Goal: Task Accomplishment & Management: Manage account settings

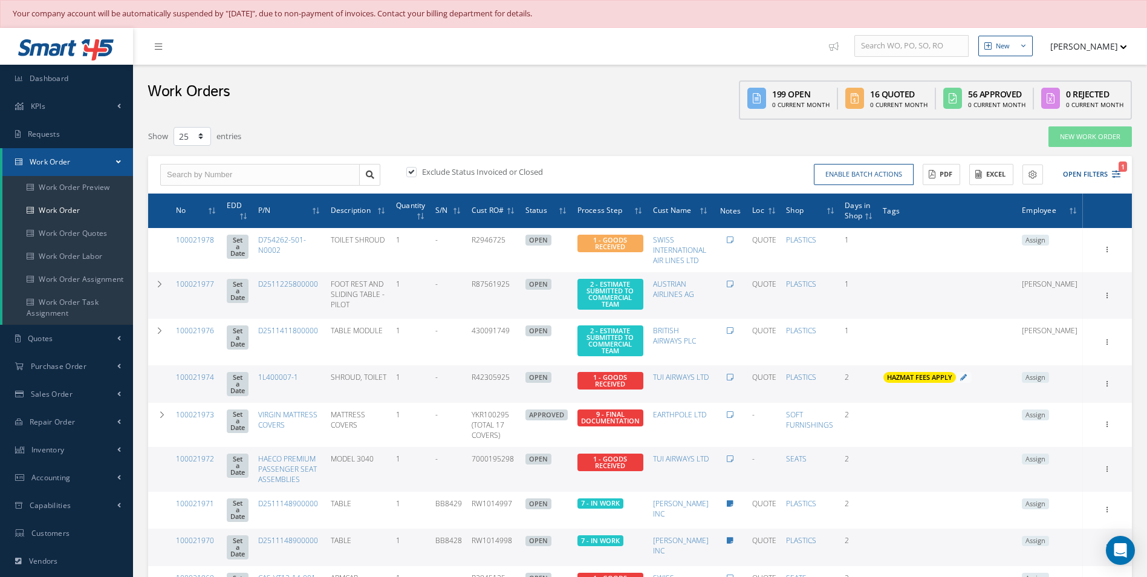
select select "25"
click at [88, 390] on link "Sales Order" at bounding box center [66, 394] width 133 height 28
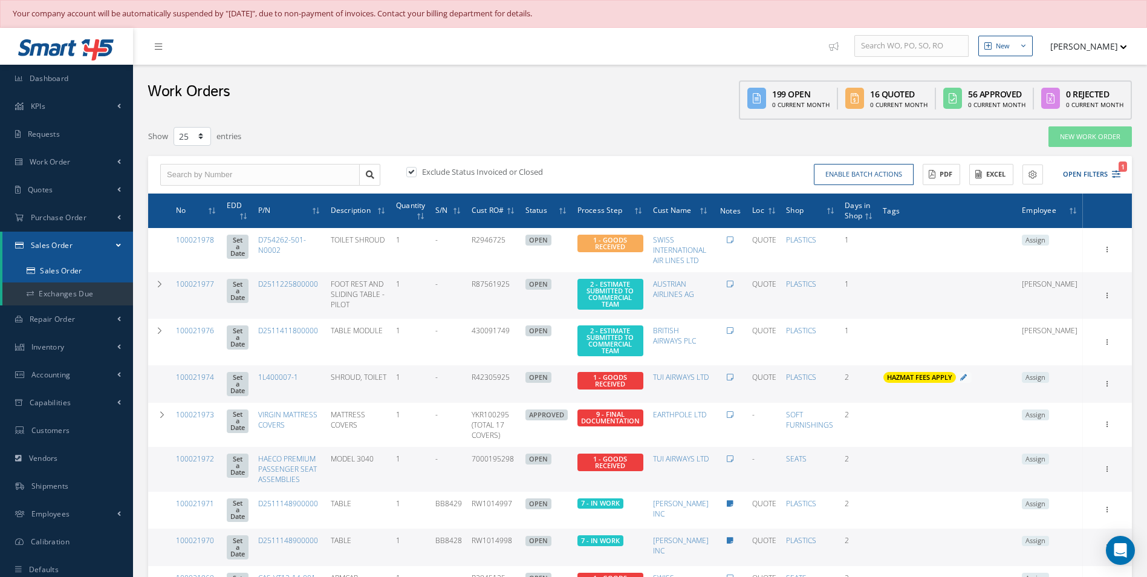
click at [85, 270] on link "Sales Order" at bounding box center [67, 270] width 131 height 23
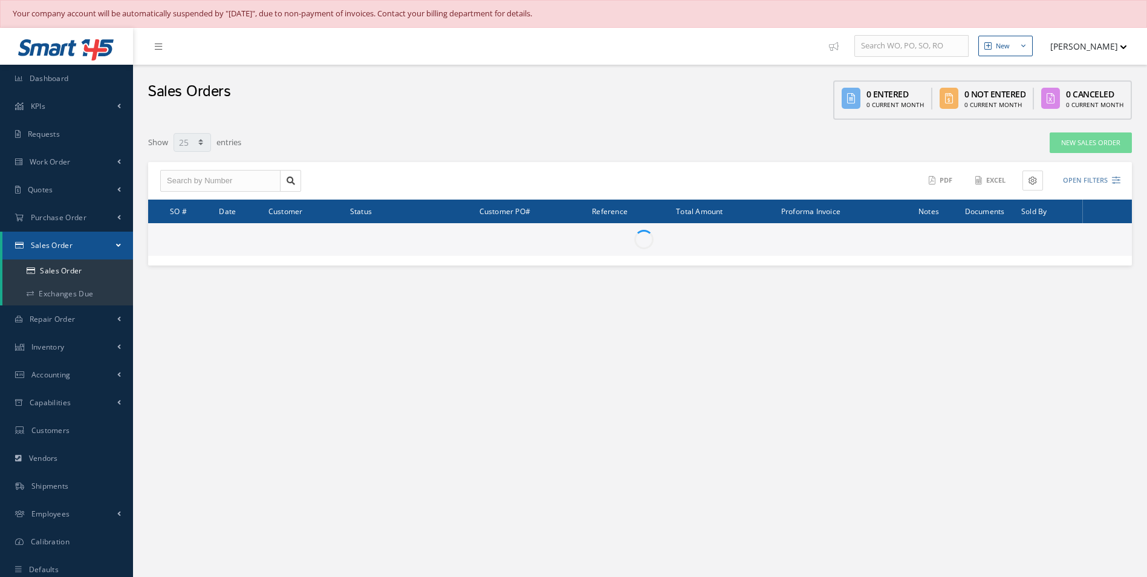
select select "25"
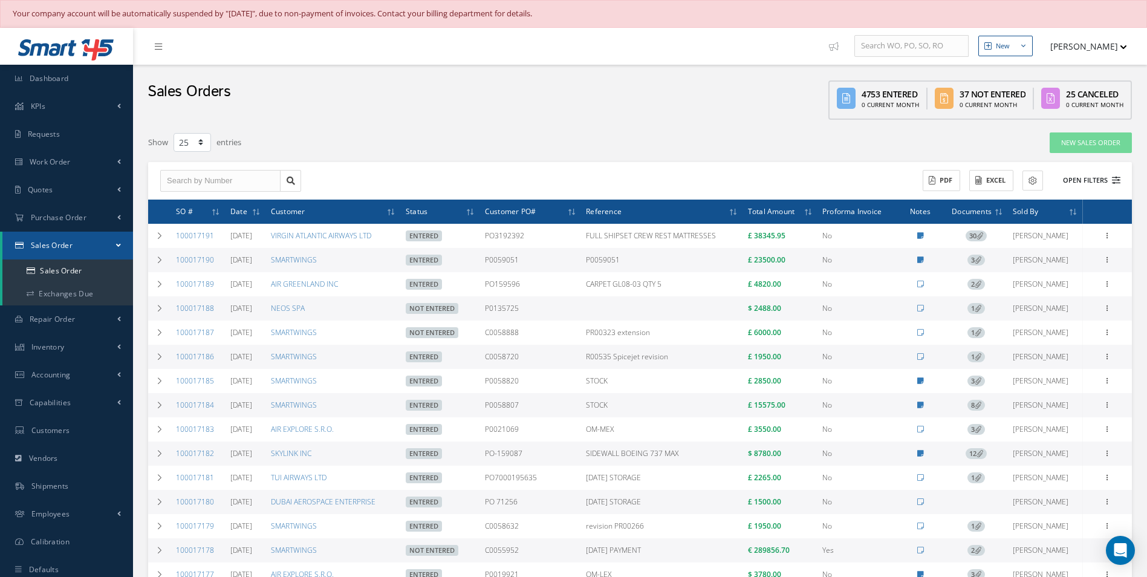
click at [1106, 184] on button "Open Filters" at bounding box center [1086, 181] width 68 height 20
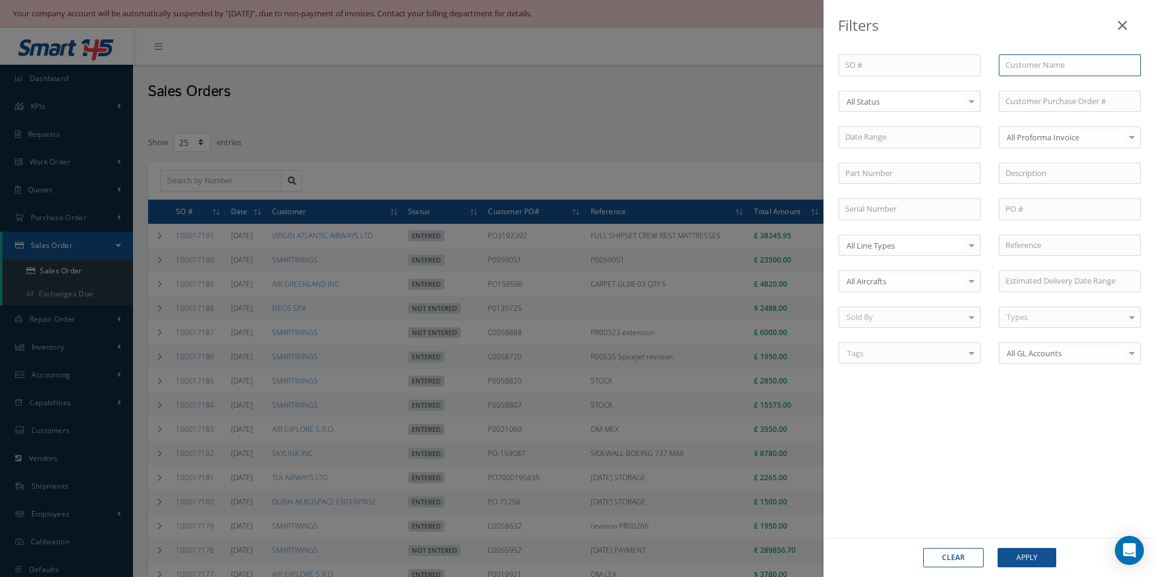
click at [1016, 71] on input "text" at bounding box center [1070, 65] width 142 height 22
click at [1033, 80] on div "ROYAL JET LLC" at bounding box center [1069, 87] width 141 height 22
type input "ROYAL JET LLC"
click at [1035, 550] on button "Apply" at bounding box center [1027, 557] width 59 height 19
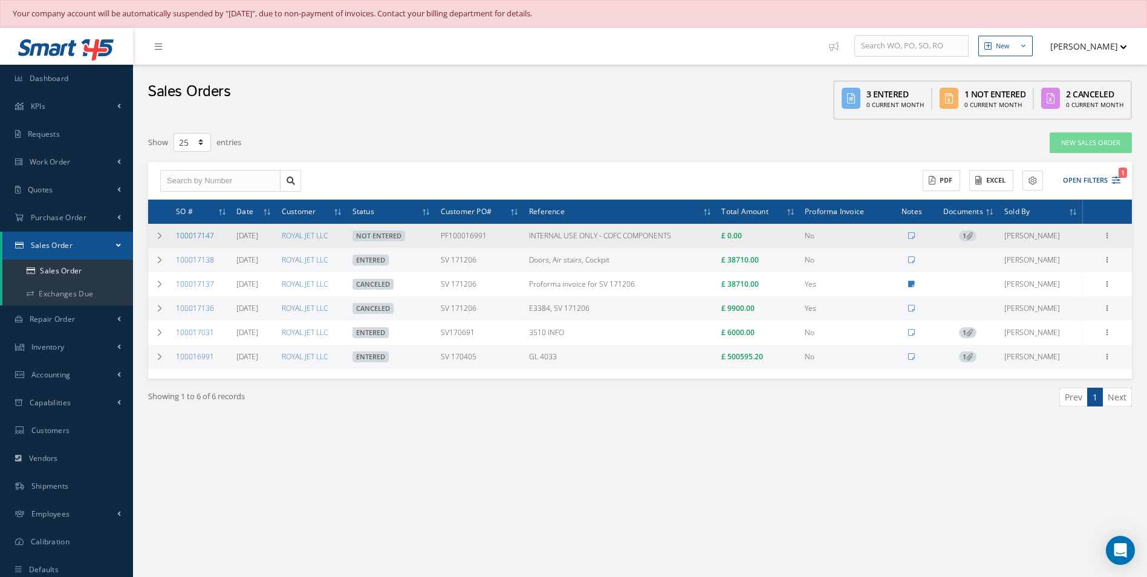
click at [204, 232] on link "100017147" at bounding box center [195, 235] width 38 height 10
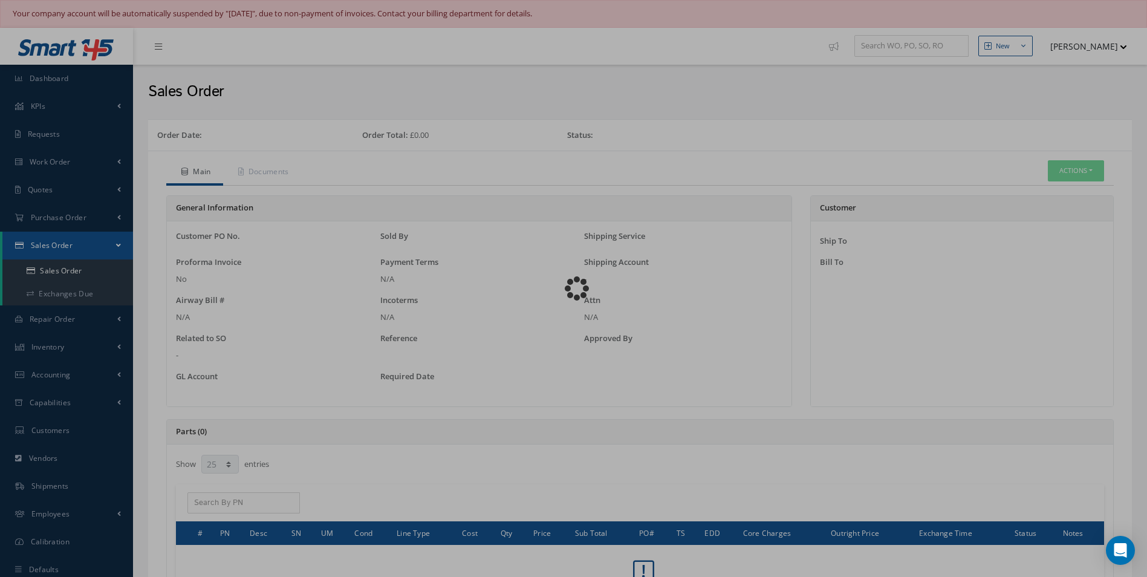
select select "25"
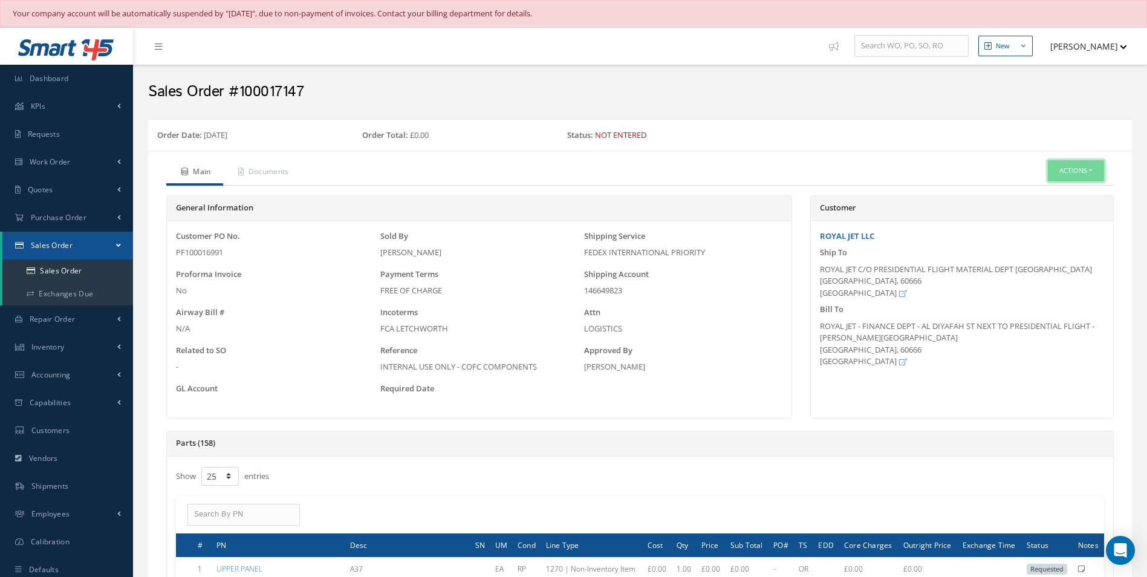
click at [1094, 167] on button "Actions" at bounding box center [1076, 170] width 56 height 21
click at [1033, 210] on link "Edit" at bounding box center [1057, 208] width 97 height 16
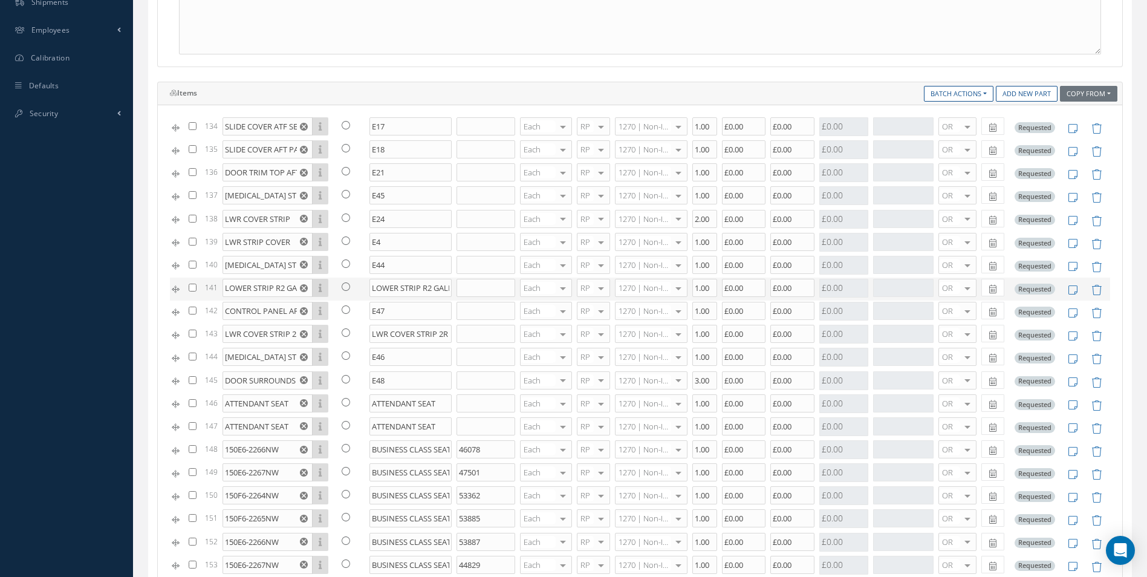
scroll to position [3233, 0]
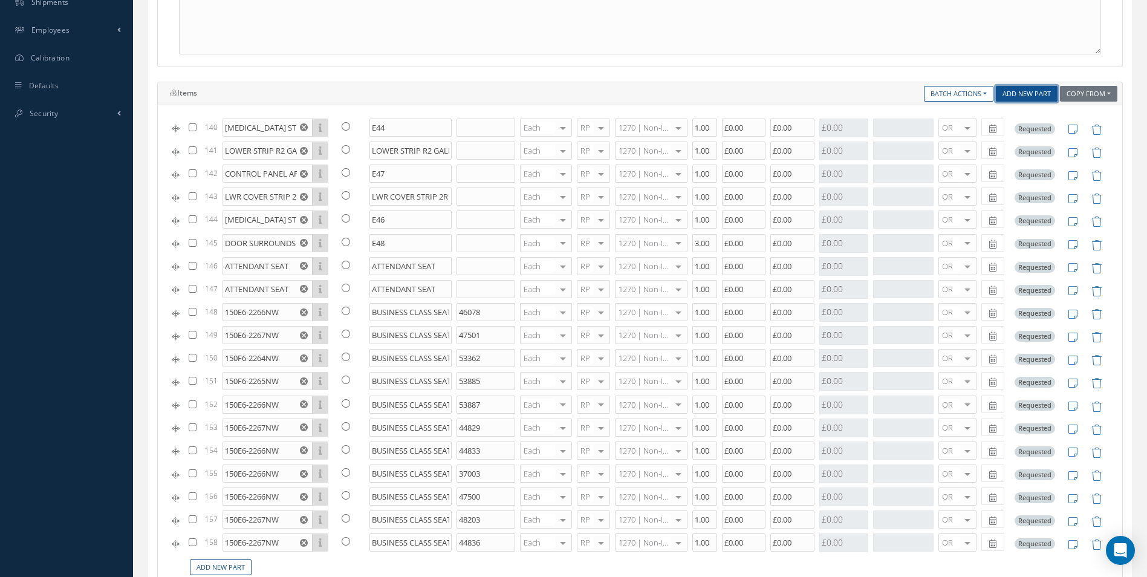
click at [1023, 93] on link "Add New Part" at bounding box center [1027, 94] width 62 height 16
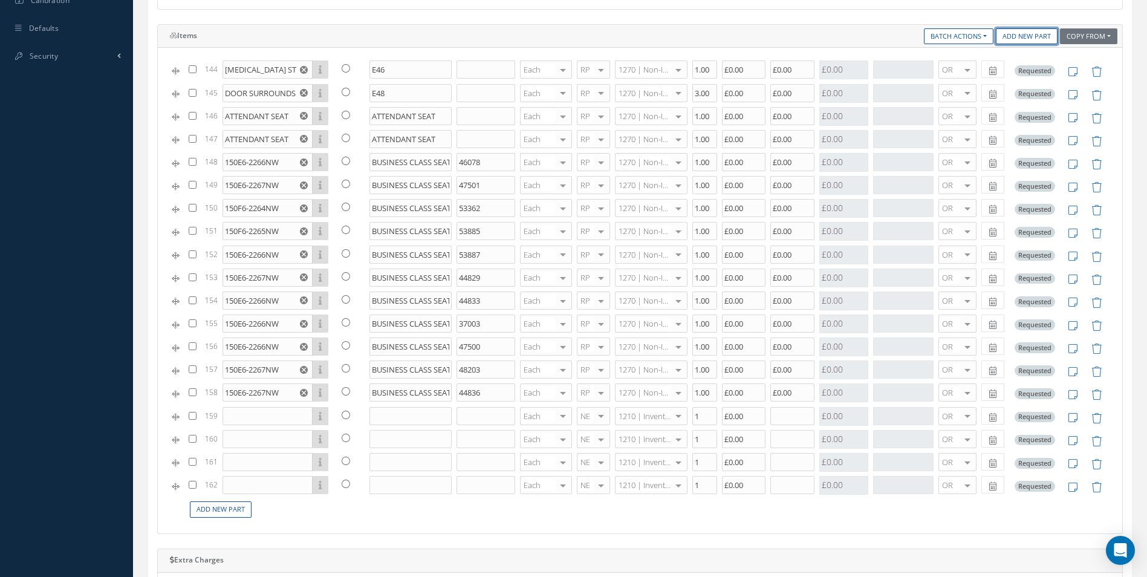
scroll to position [544, 0]
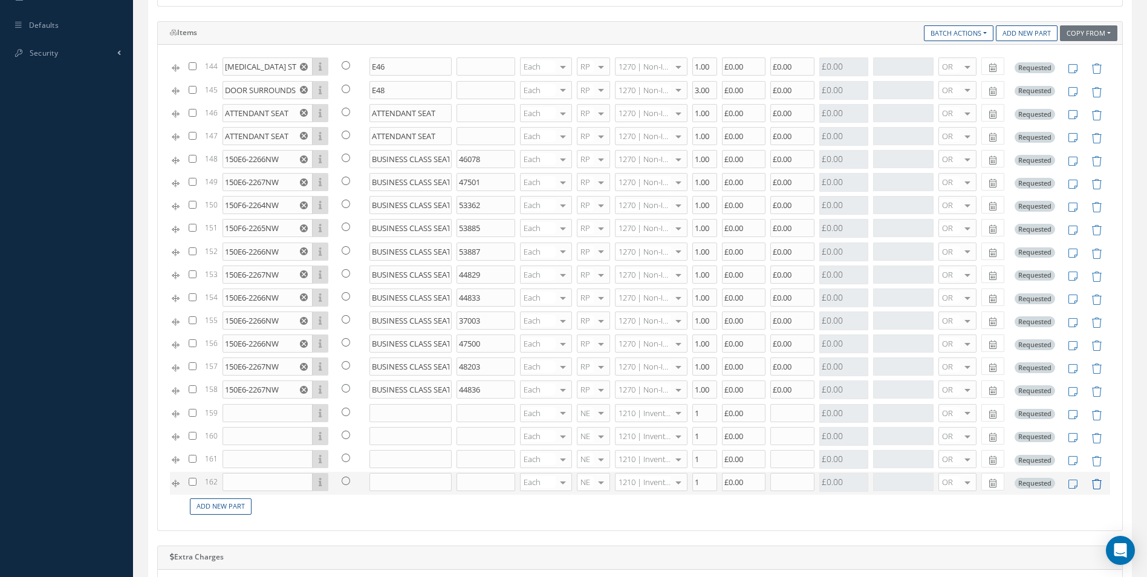
click at [1091, 481] on icon at bounding box center [1096, 484] width 10 height 10
click at [238, 438] on input "text" at bounding box center [268, 436] width 90 height 18
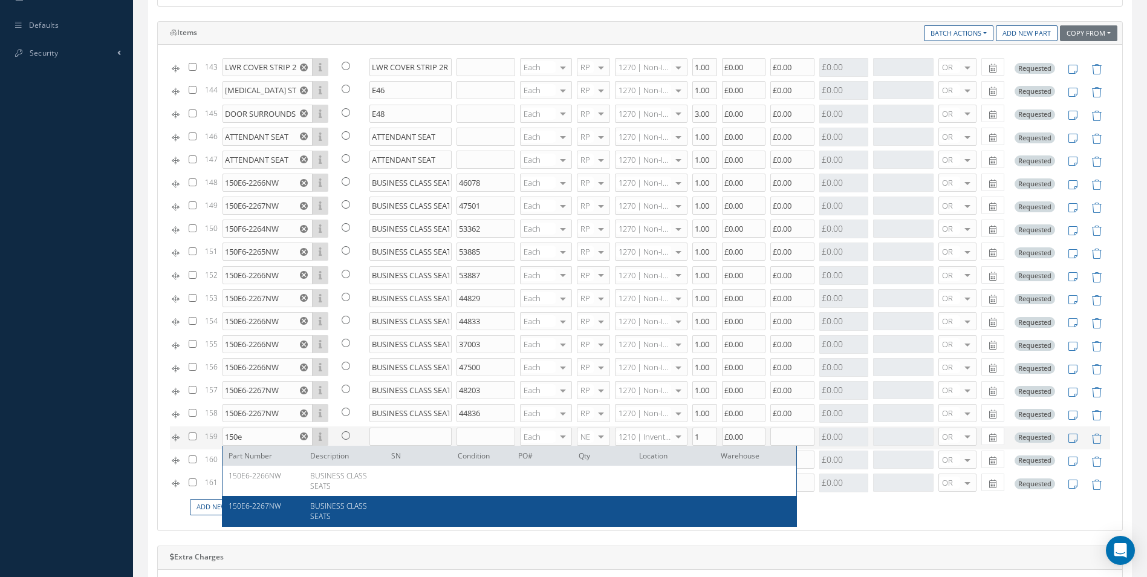
click at [263, 512] on div "150E6-2267NW" at bounding box center [265, 511] width 73 height 21
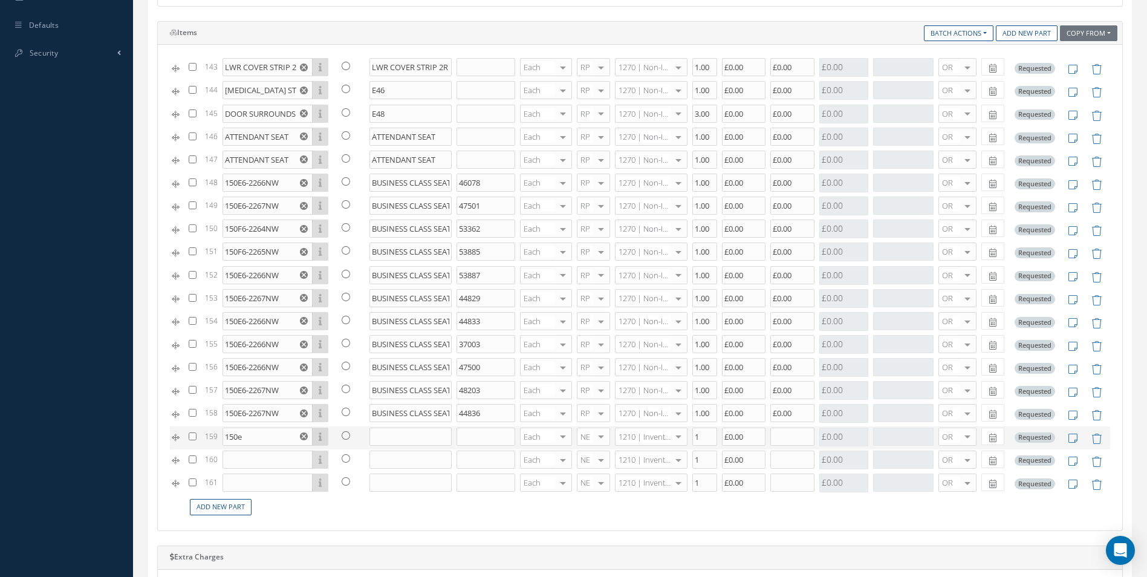
type input "150E6-2267NW"
type input "BUSINESS CLASS SEATS"
type input "£0"
click at [473, 433] on input "text" at bounding box center [486, 436] width 59 height 18
type input "53384"
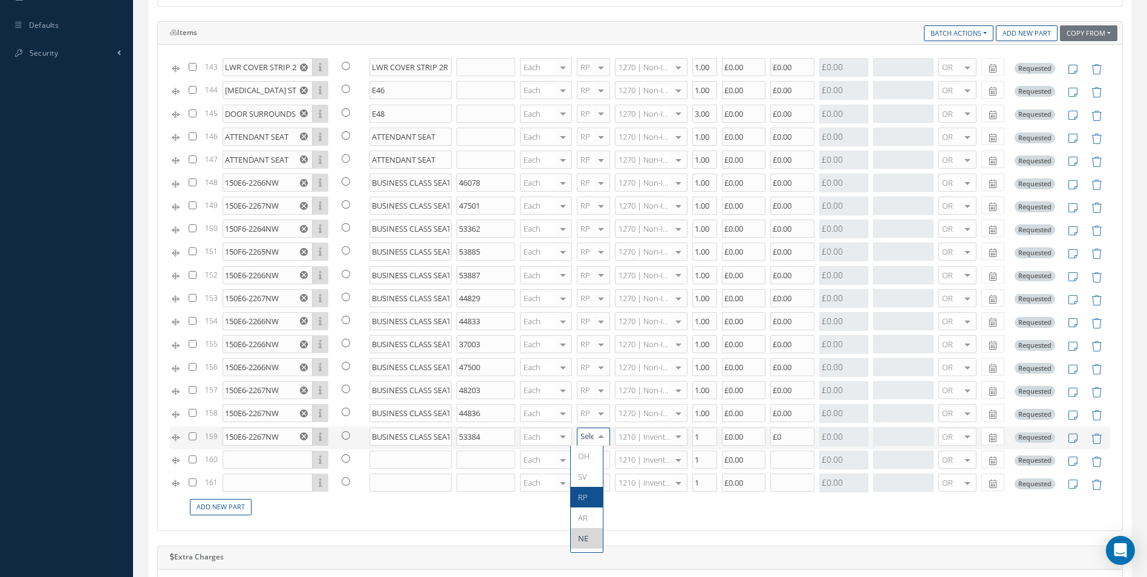
click at [583, 488] on span "RP" at bounding box center [587, 497] width 32 height 21
type input "1270"
click at [630, 456] on span "1270 | Non-Inventory Item" at bounding box center [641, 460] width 50 height 21
click at [785, 432] on input "£0" at bounding box center [792, 436] width 44 height 18
type input "£0.00"
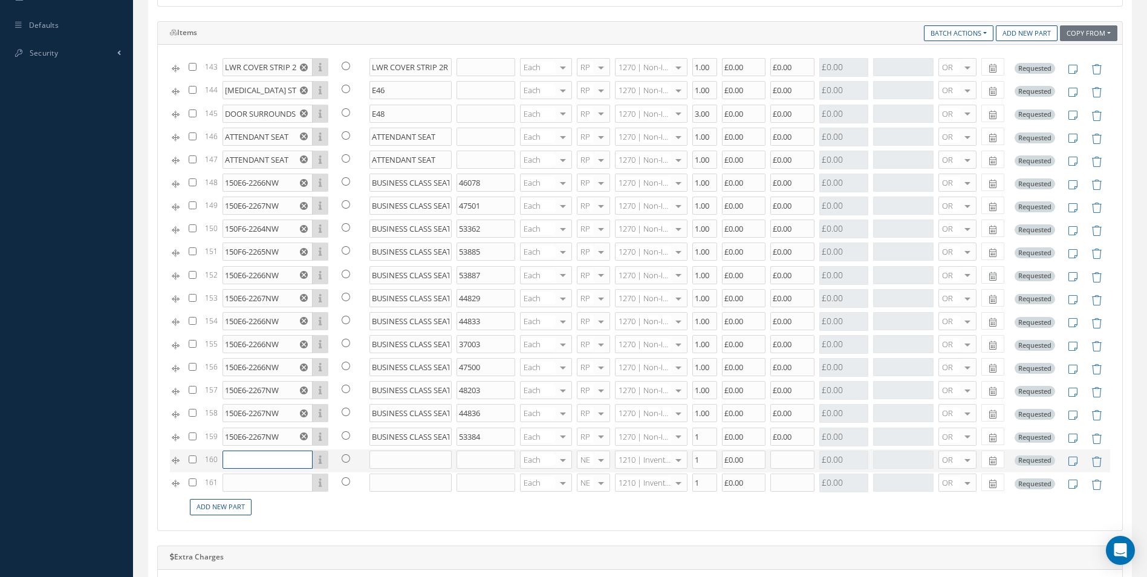
click at [244, 457] on input "text" at bounding box center [268, 459] width 90 height 18
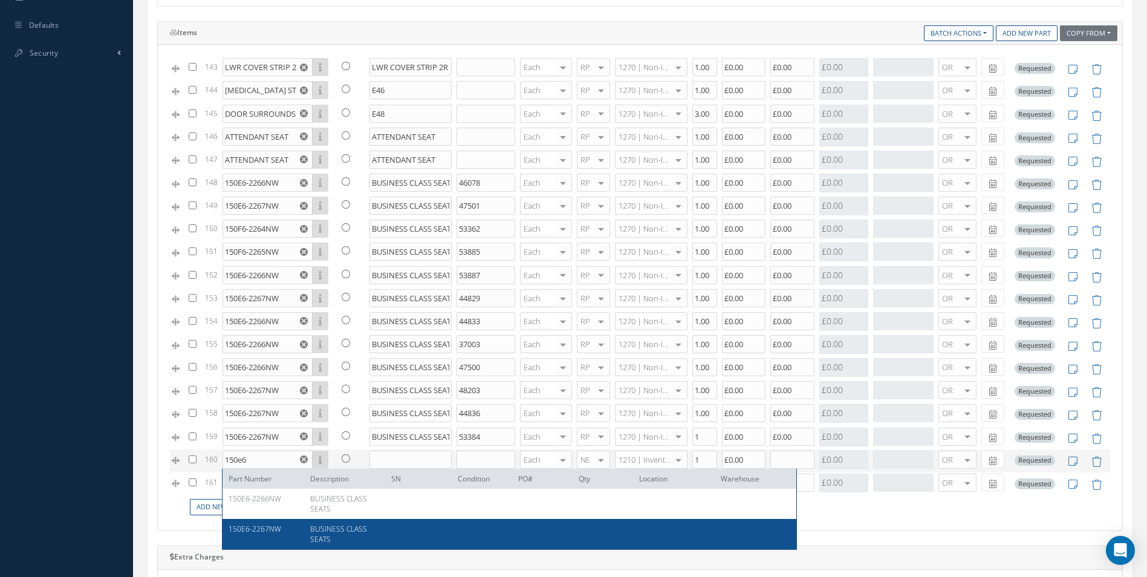
click at [258, 537] on div "150E6-2267NW" at bounding box center [265, 534] width 73 height 21
type input "150E6-2267NW"
type input "BUSINESS CLASS SEATS"
type input "£0"
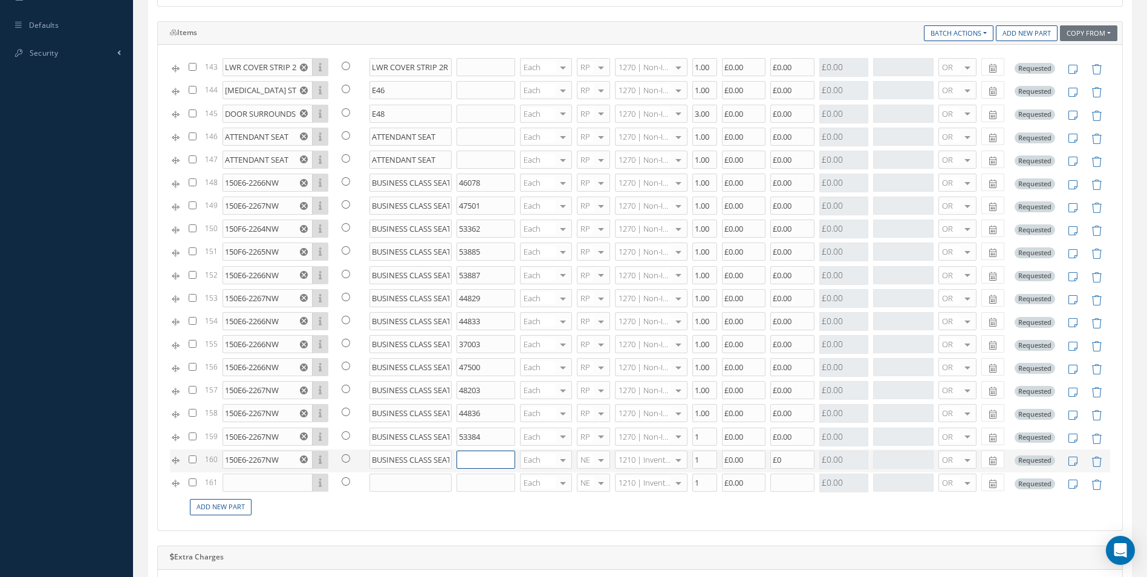
click at [478, 463] on input "text" at bounding box center [486, 459] width 59 height 18
type input "37015"
click at [595, 459] on div at bounding box center [601, 460] width 17 height 18
click at [583, 521] on span "RP" at bounding box center [583, 520] width 10 height 11
type input "1270"
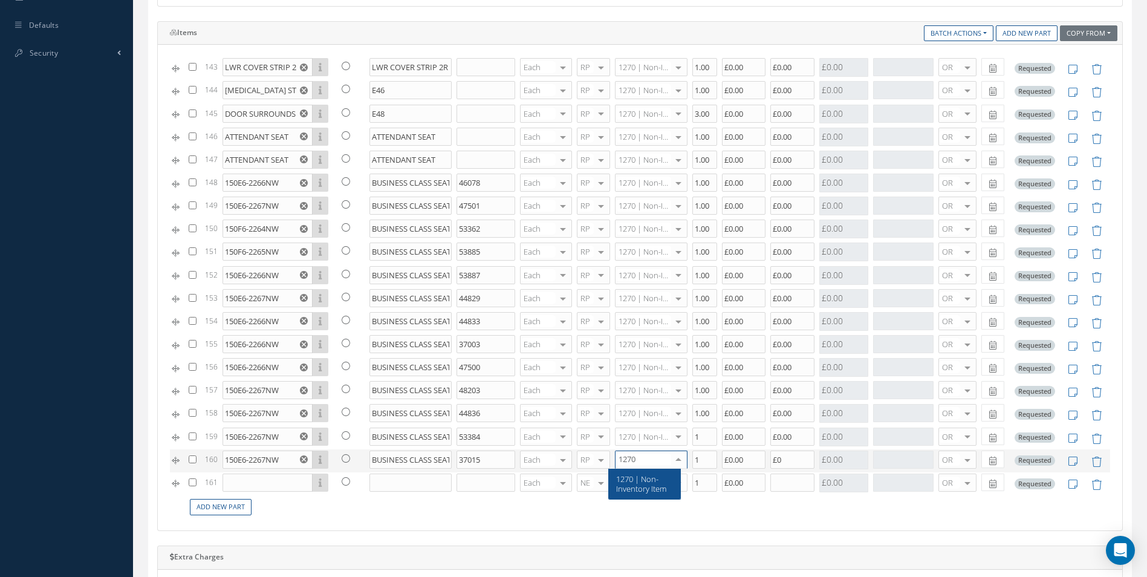
click at [629, 490] on span "1270 | Non-Inventory Item" at bounding box center [641, 483] width 50 height 21
click at [775, 462] on input "£0" at bounding box center [792, 459] width 44 height 18
type input "£0.00"
click at [253, 481] on input "text" at bounding box center [268, 482] width 90 height 18
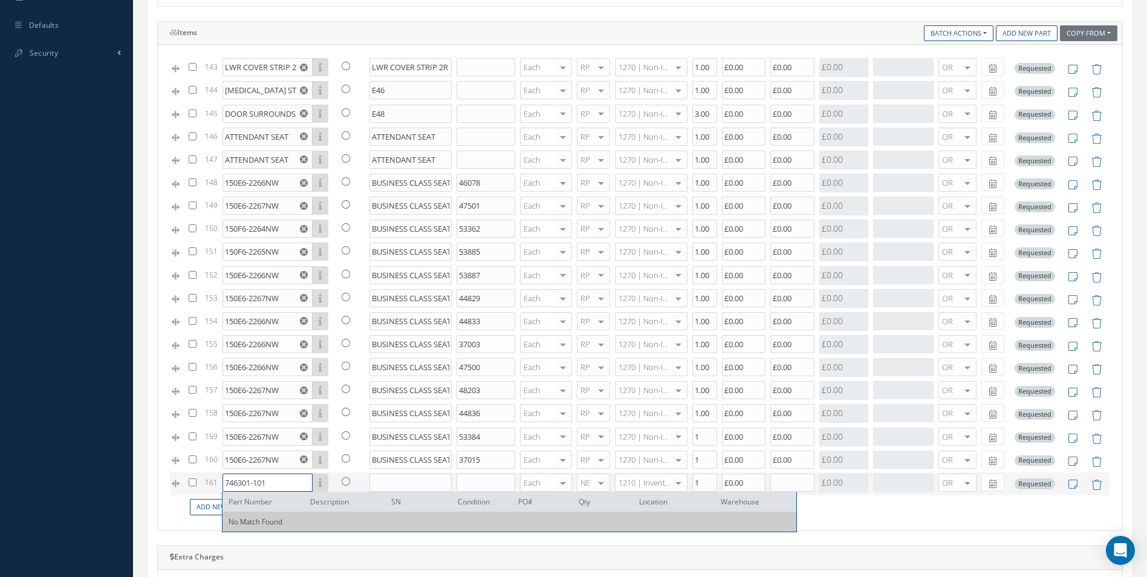
type input "746301-101"
click at [397, 487] on input "text" at bounding box center [410, 482] width 82 height 18
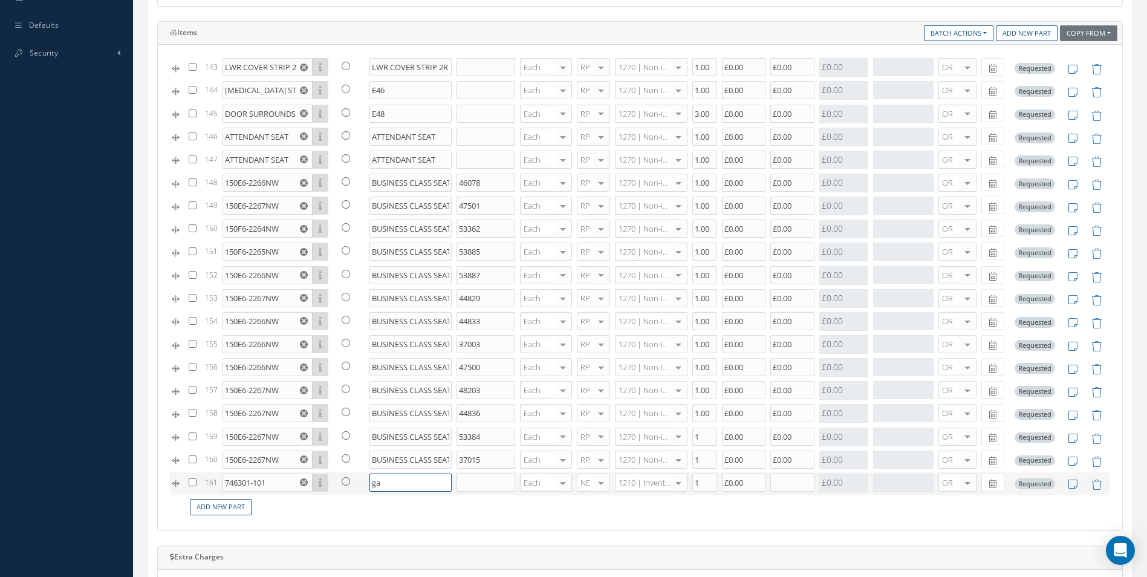
type input "g"
type input "GALLEY 03R"
click at [460, 486] on input "text" at bounding box center [486, 482] width 59 height 18
type input "21"
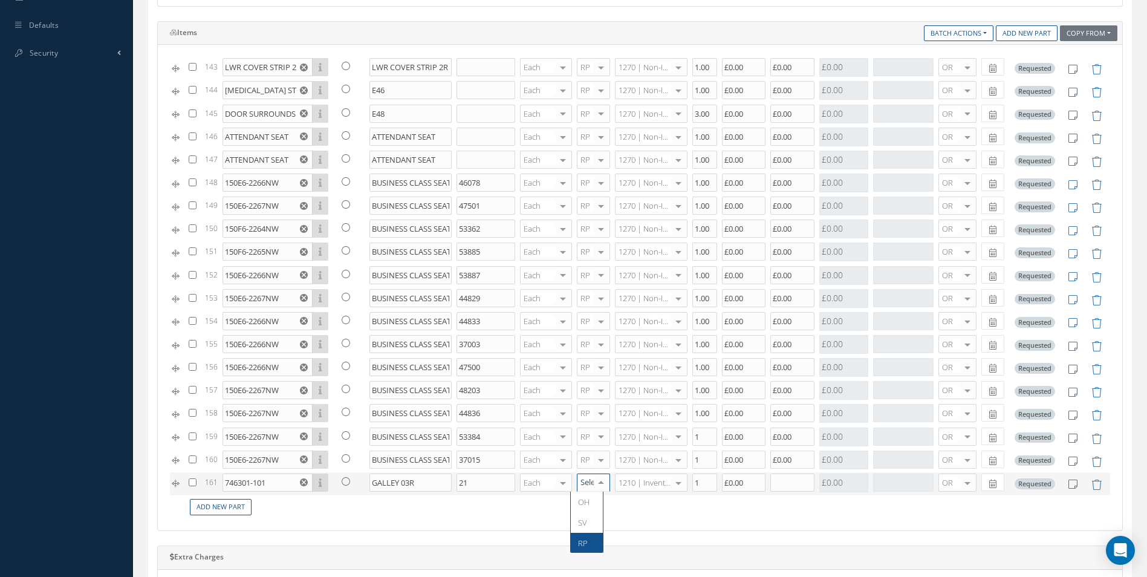
click at [588, 533] on span "RP" at bounding box center [587, 543] width 32 height 21
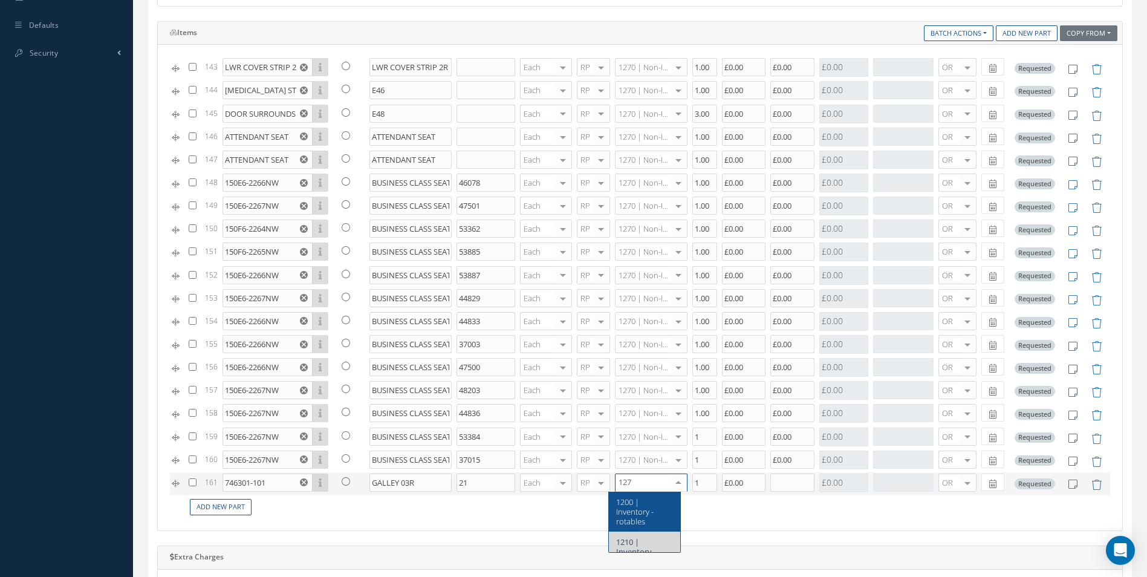
type input "1270"
click at [643, 515] on span "1270 | Non-Inventory Item" at bounding box center [641, 506] width 50 height 21
click at [772, 483] on input "text" at bounding box center [792, 482] width 44 height 18
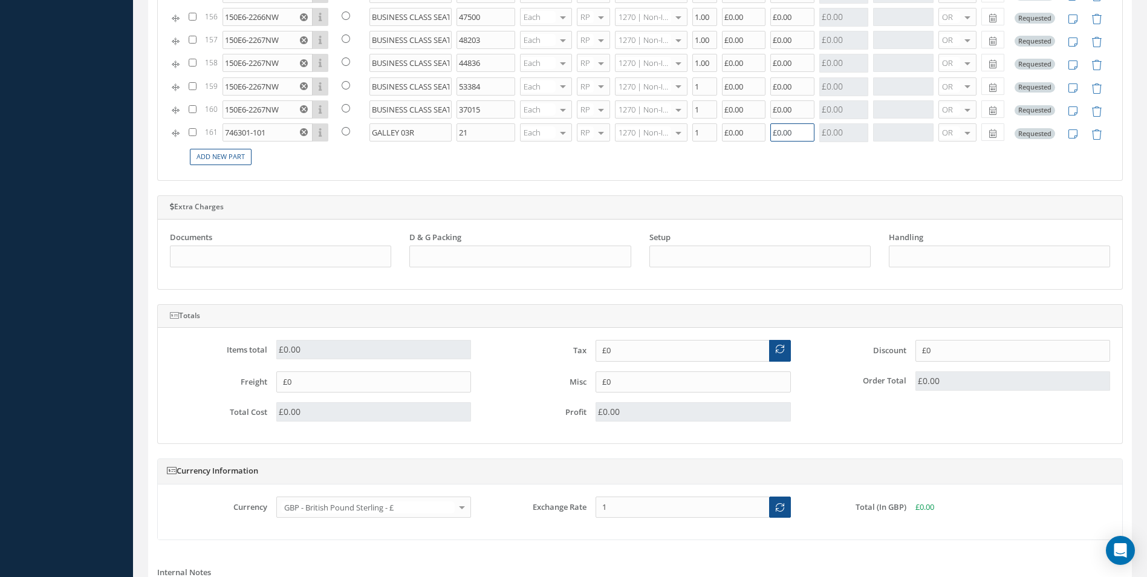
scroll to position [1079, 0]
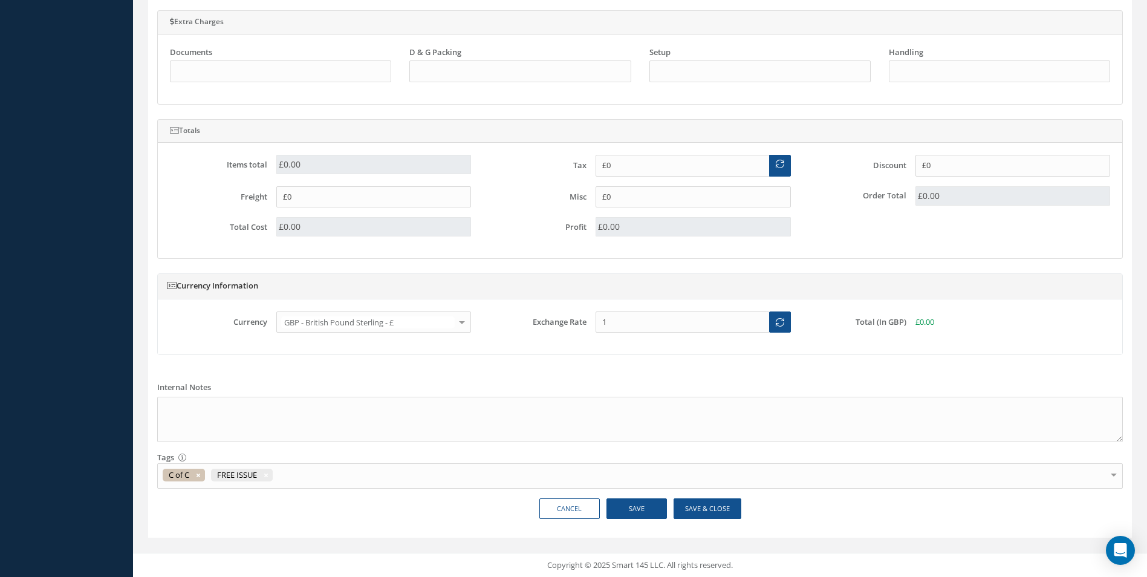
type input "£0.00"
click at [637, 511] on button "Save" at bounding box center [636, 508] width 60 height 21
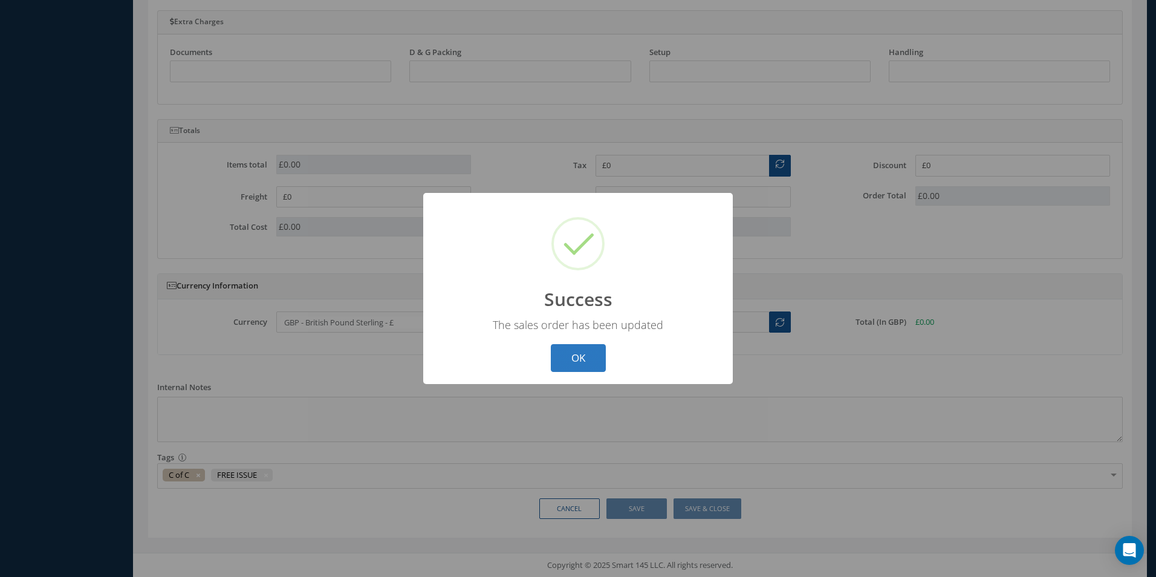
click at [571, 362] on button "OK" at bounding box center [578, 358] width 55 height 28
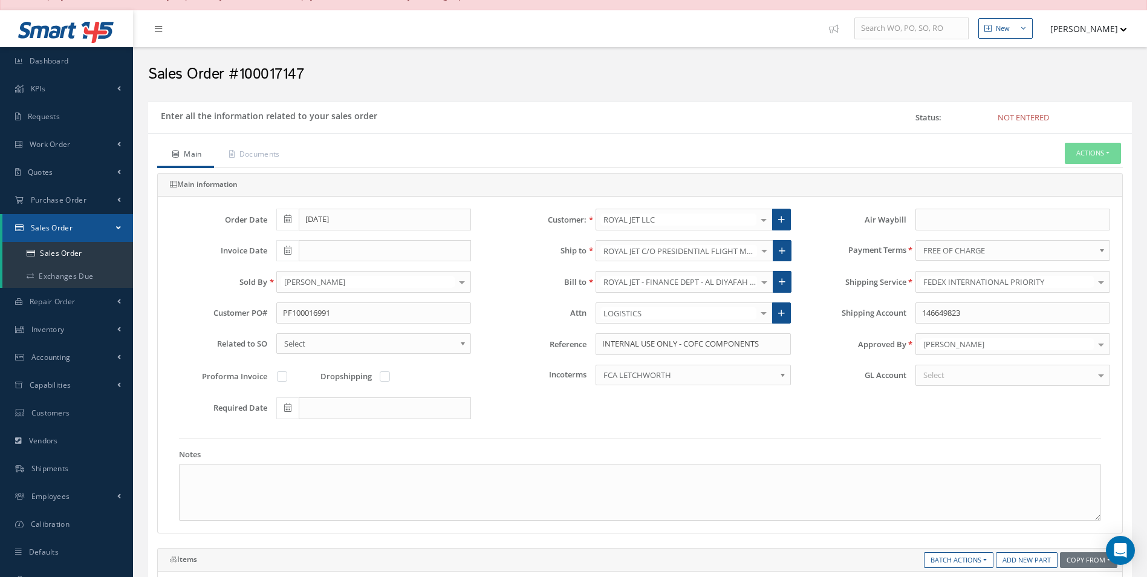
scroll to position [0, 0]
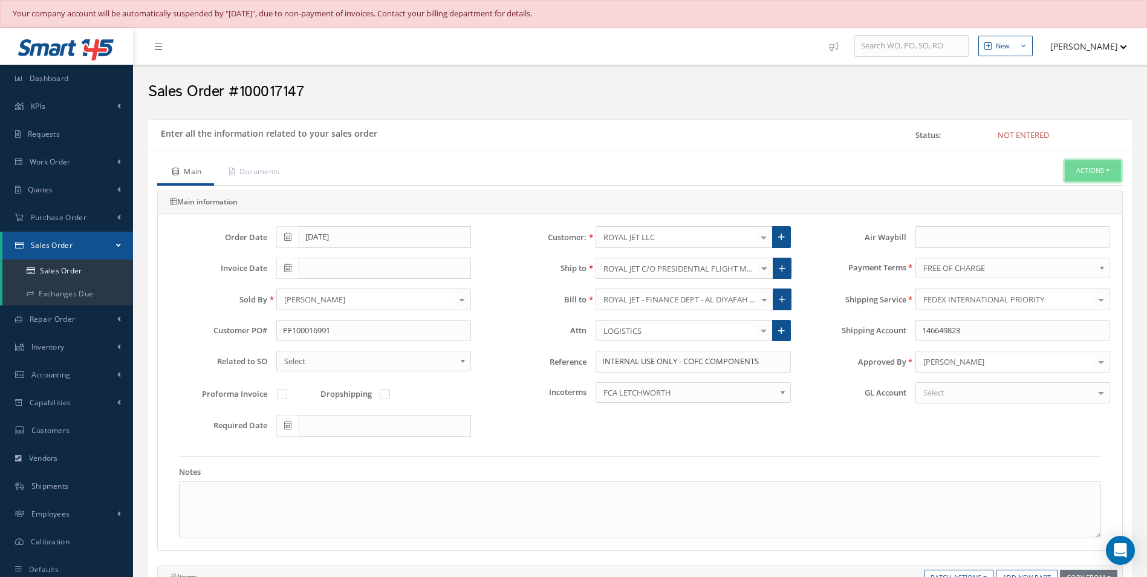
click at [1082, 170] on button "Actions" at bounding box center [1093, 170] width 56 height 21
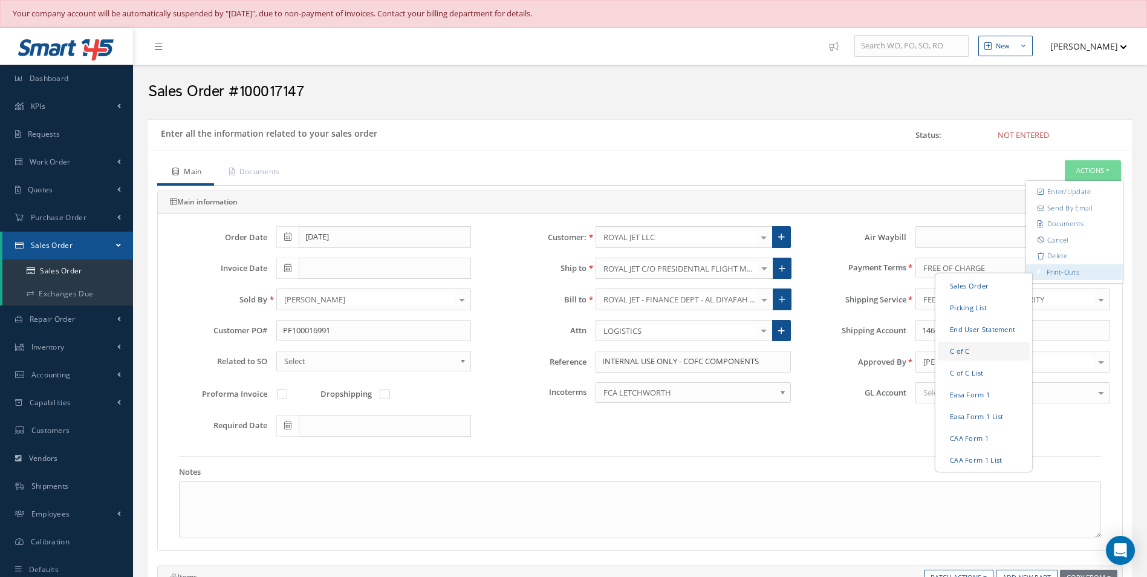
click at [960, 355] on link "C of C" at bounding box center [984, 351] width 92 height 19
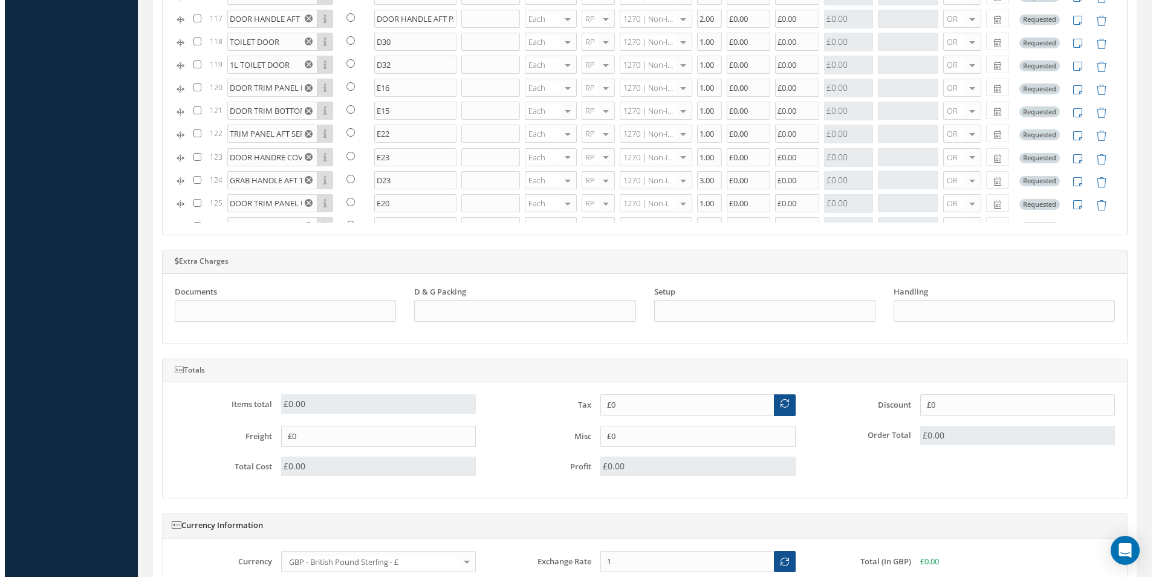
scroll to position [1079, 0]
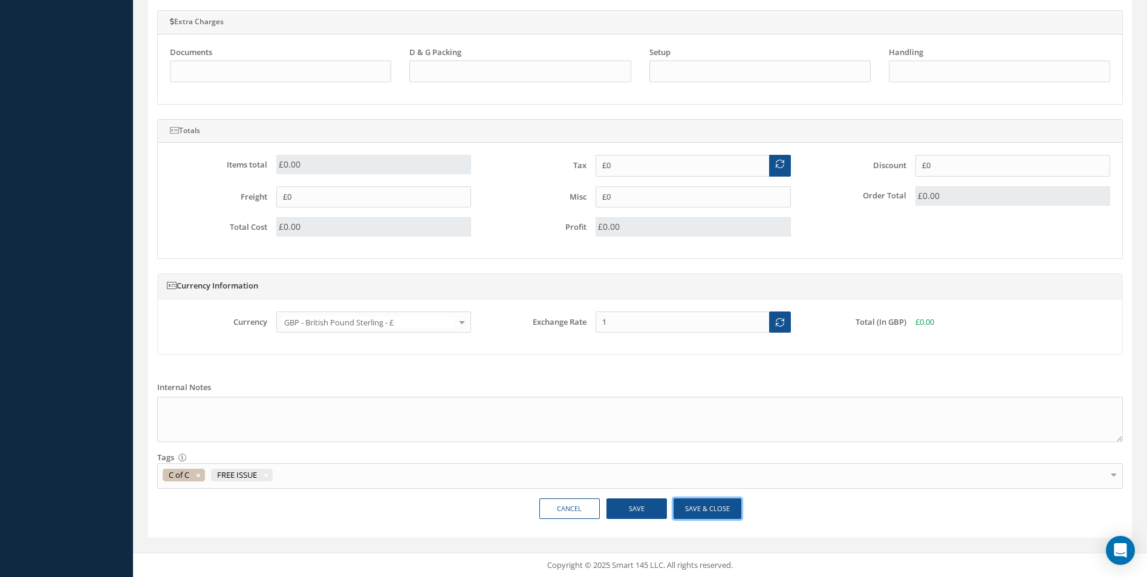
click at [706, 510] on button "Save & Close" at bounding box center [708, 508] width 68 height 21
